Goal: Task Accomplishment & Management: Manage account settings

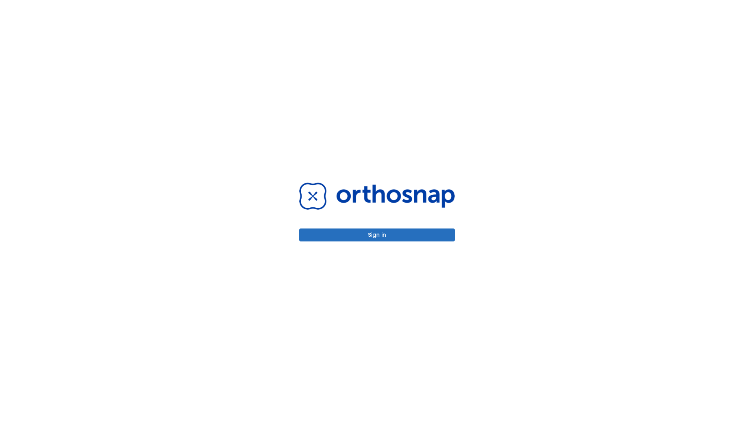
click at [377, 235] on button "Sign in" at bounding box center [377, 235] width 156 height 13
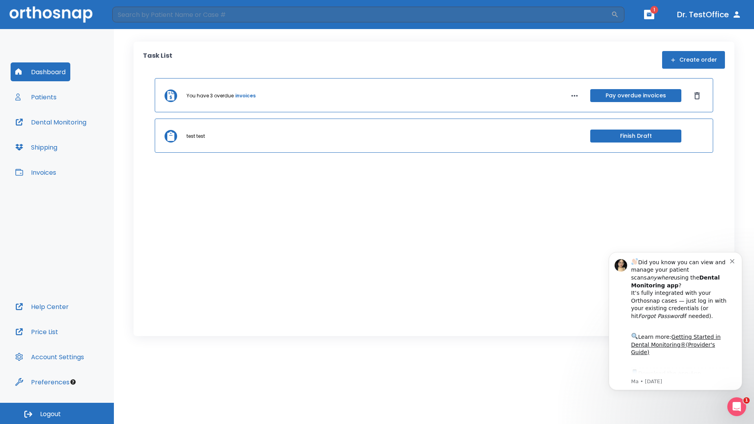
click at [57, 414] on span "Logout" at bounding box center [50, 414] width 21 height 9
